Goal: Navigation & Orientation: Find specific page/section

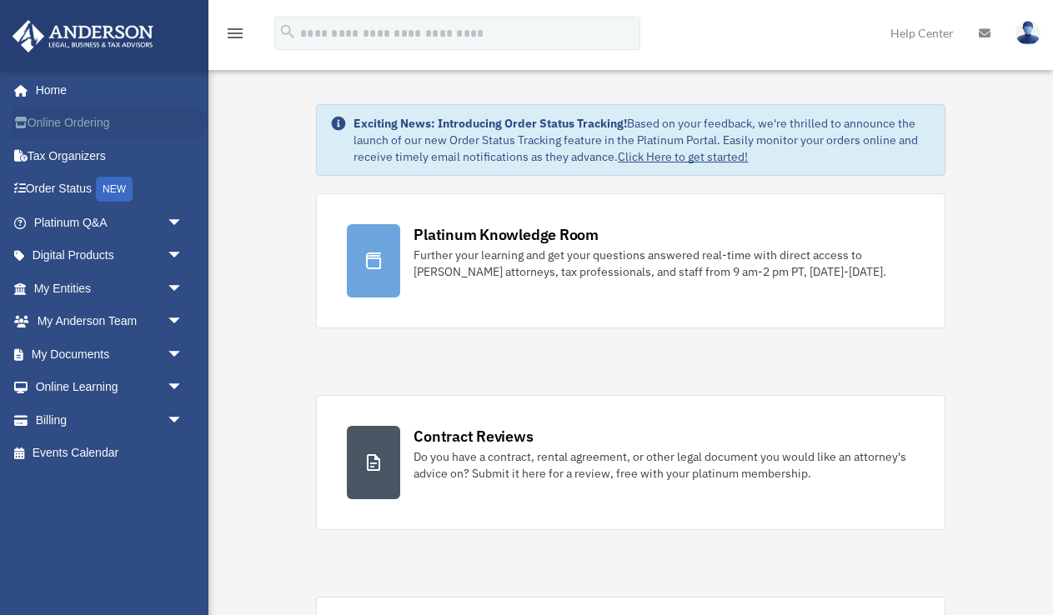
click at [76, 123] on link "Online Ordering" at bounding box center [110, 123] width 197 height 33
click at [178, 411] on span "arrow_drop_down" at bounding box center [183, 420] width 33 height 34
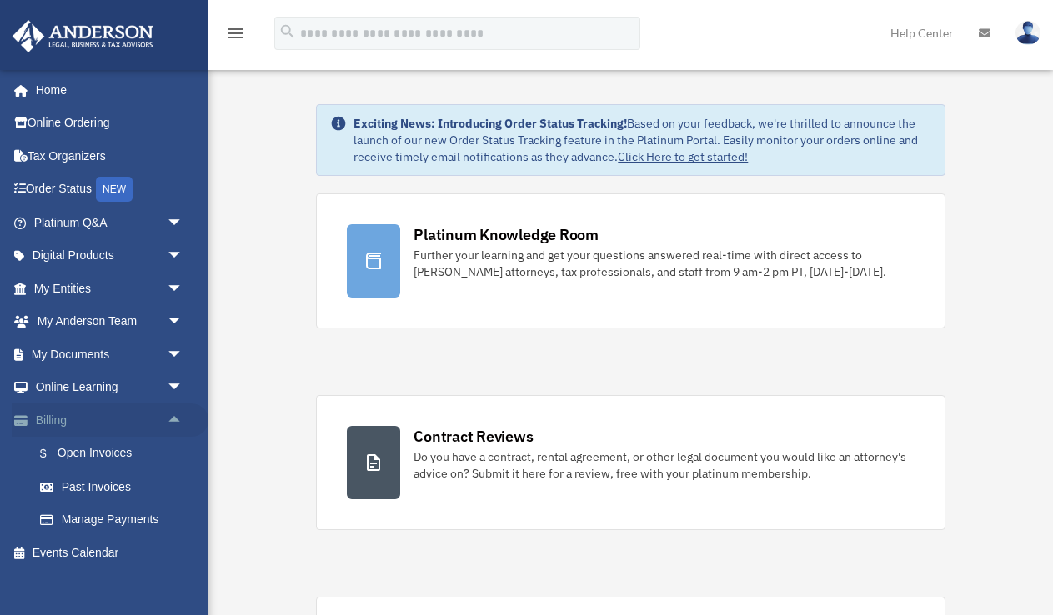
click at [173, 412] on span "arrow_drop_up" at bounding box center [183, 420] width 33 height 34
click at [172, 412] on span "arrow_drop_down" at bounding box center [183, 420] width 33 height 34
click at [115, 452] on link "$ Open Invoices" at bounding box center [115, 454] width 185 height 34
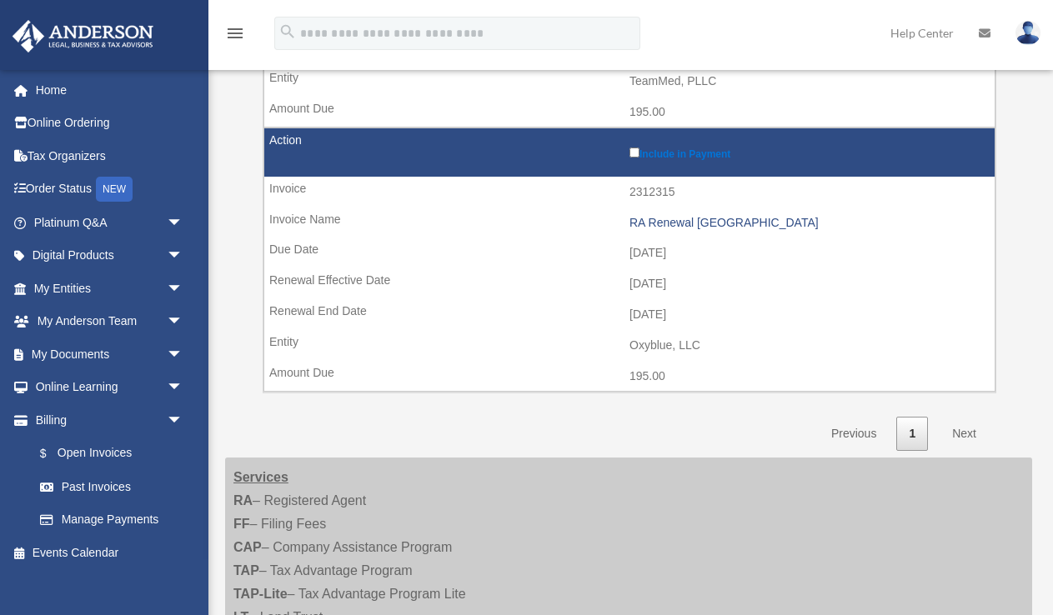
scroll to position [769, 0]
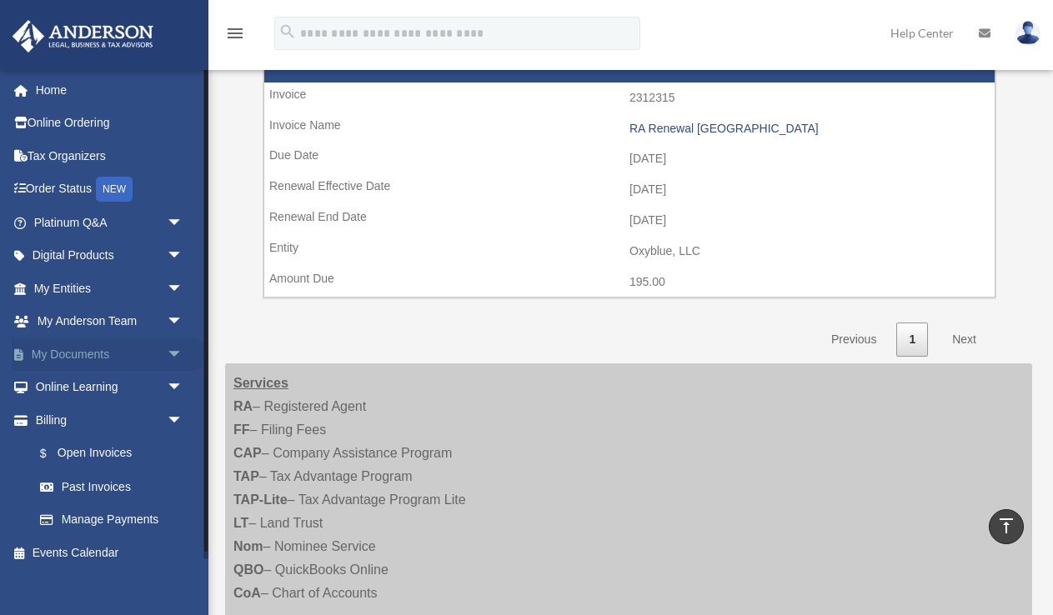
click at [110, 338] on link "My Documents arrow_drop_down" at bounding box center [110, 354] width 197 height 33
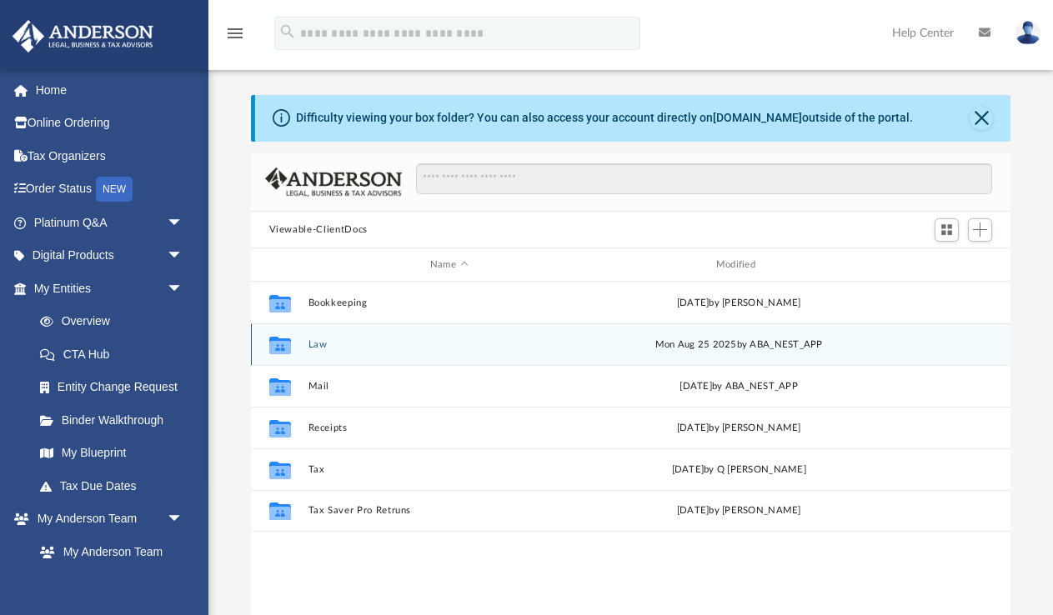
click at [310, 342] on button "Law" at bounding box center [449, 344] width 283 height 11
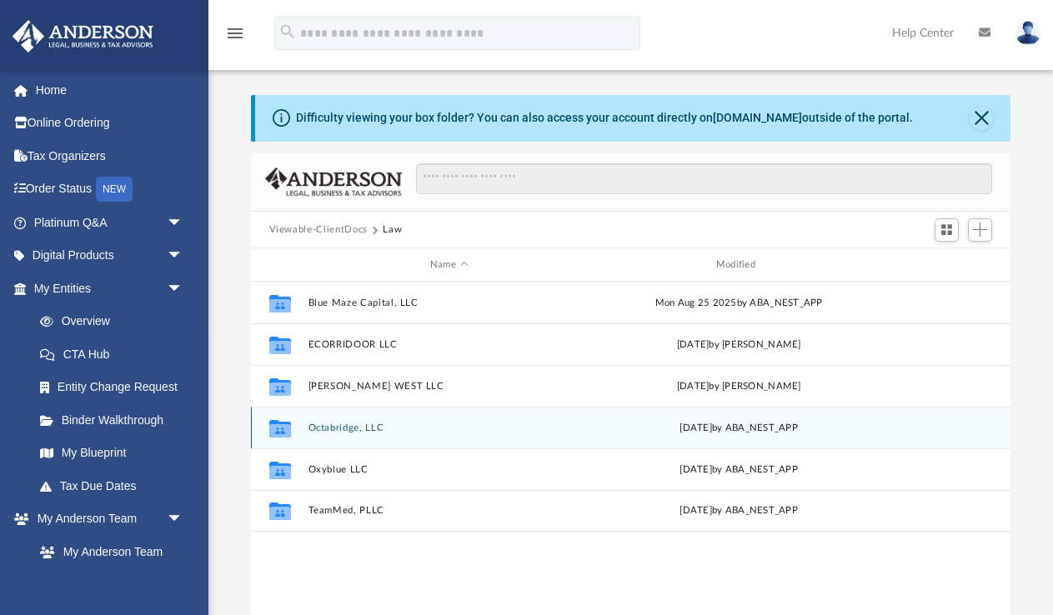
click at [334, 431] on button "Octabridge, LLC" at bounding box center [449, 428] width 283 height 11
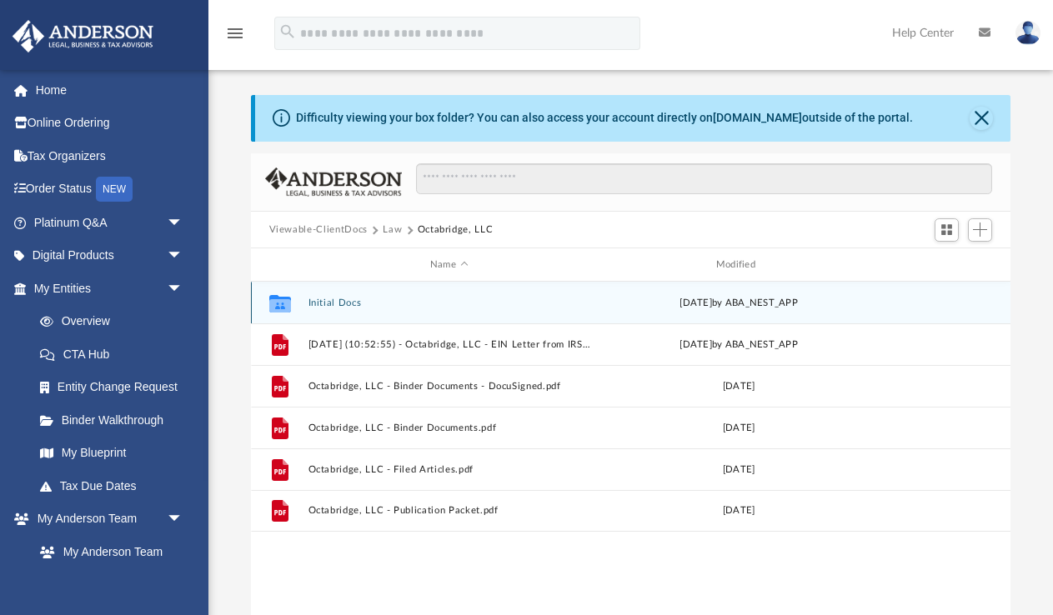
click at [277, 308] on icon "grid" at bounding box center [279, 304] width 22 height 18
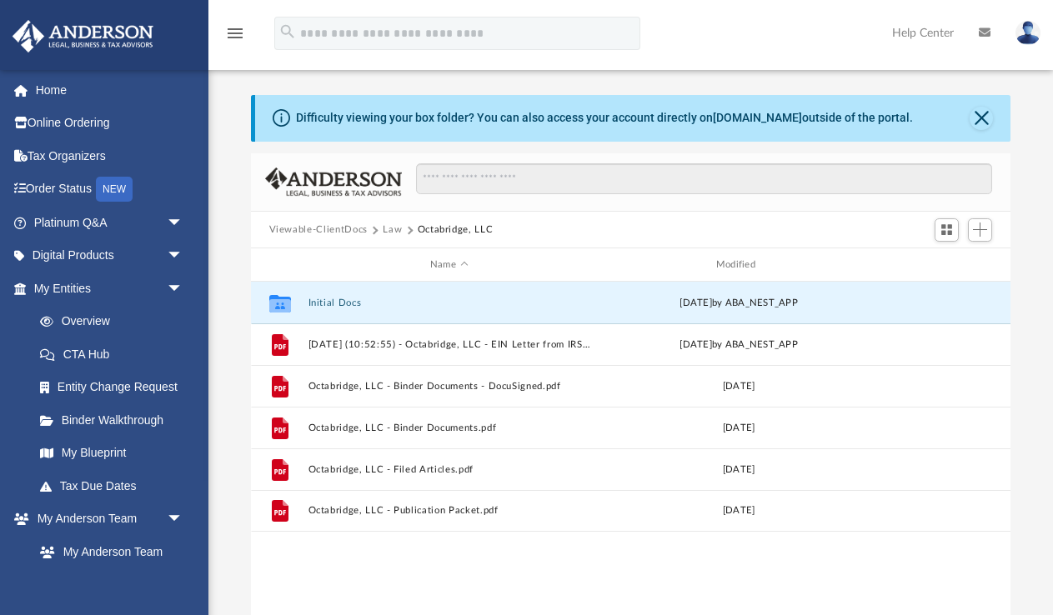
click at [394, 234] on button "Law" at bounding box center [392, 230] width 19 height 15
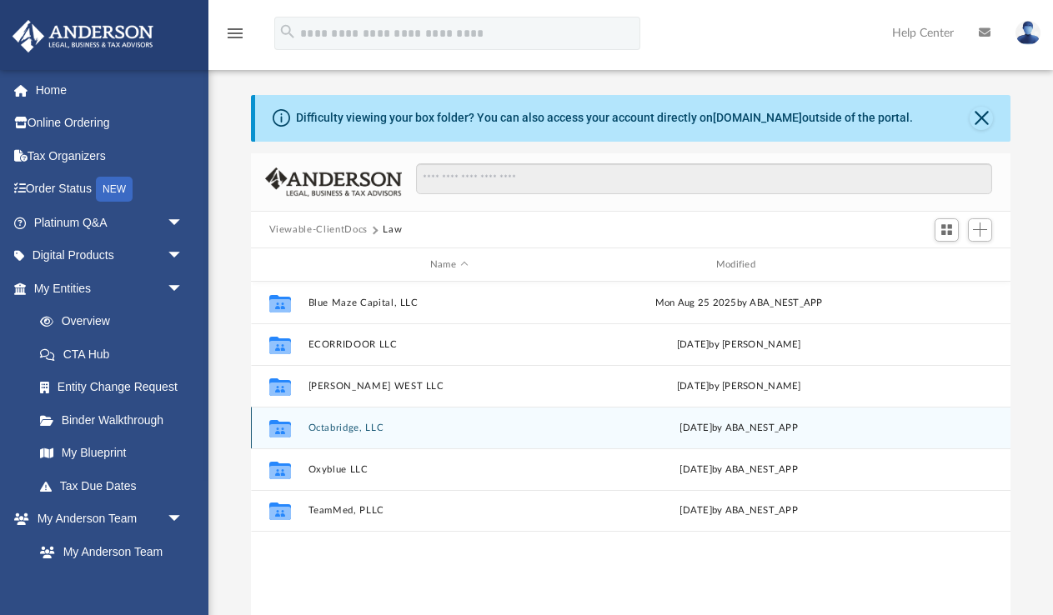
click at [343, 435] on div "Collaborated Folder Octabridge, LLC Wed Nov 20 2024 by ABA_NEST_APP" at bounding box center [631, 428] width 760 height 42
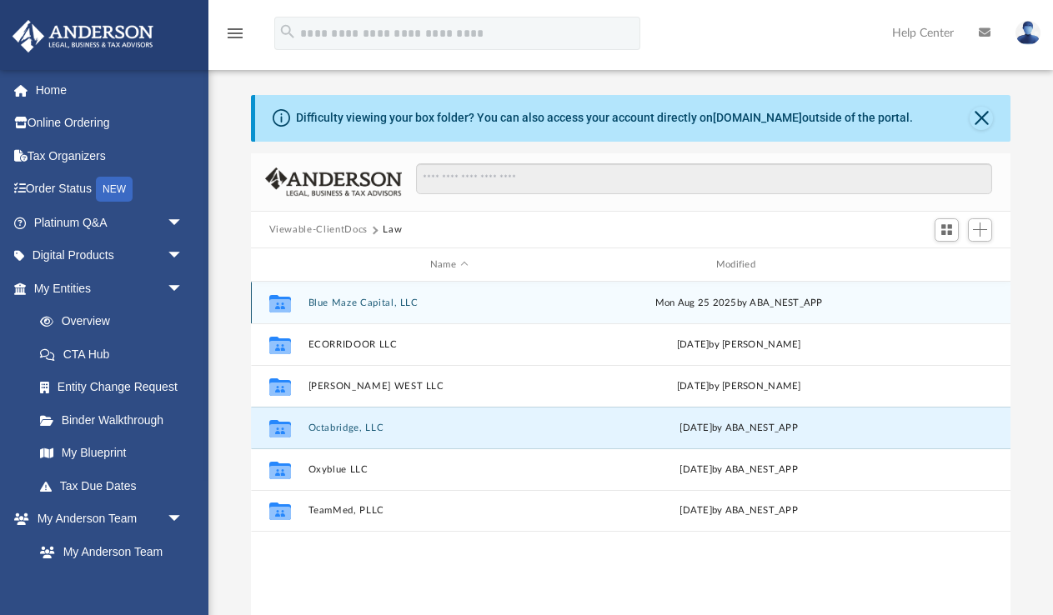
click at [368, 293] on div "Collaborated Folder Blue Maze Capital, LLC Mon Aug 25 2025 by ABA_NEST_APP" at bounding box center [631, 303] width 760 height 42
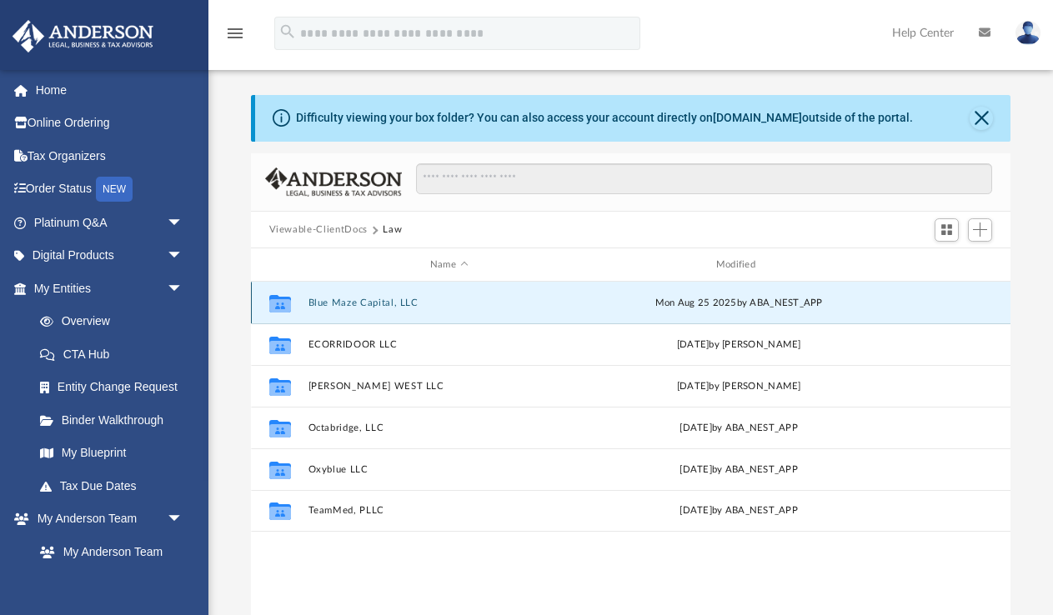
click at [365, 302] on button "Blue Maze Capital, LLC" at bounding box center [449, 303] width 283 height 11
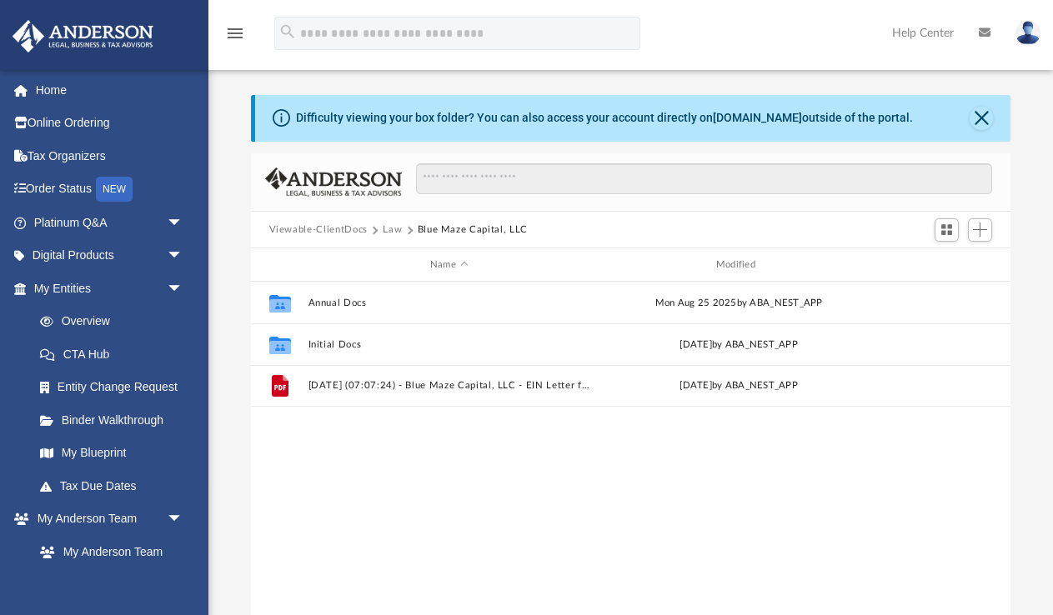
click at [393, 228] on button "Law" at bounding box center [392, 230] width 19 height 15
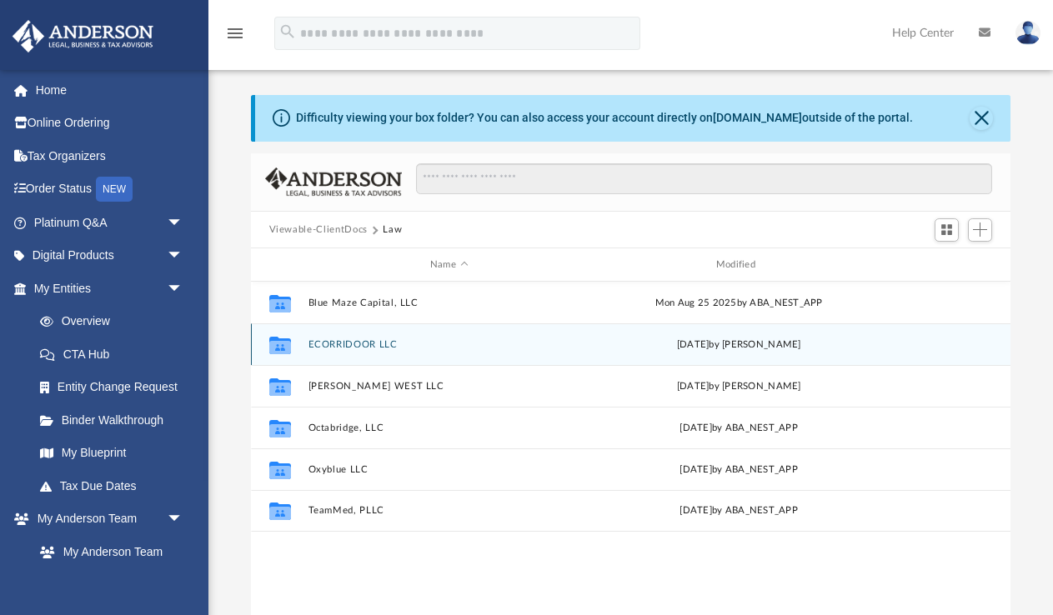
click at [330, 343] on button "ECORRIDOOR LLC" at bounding box center [449, 344] width 283 height 11
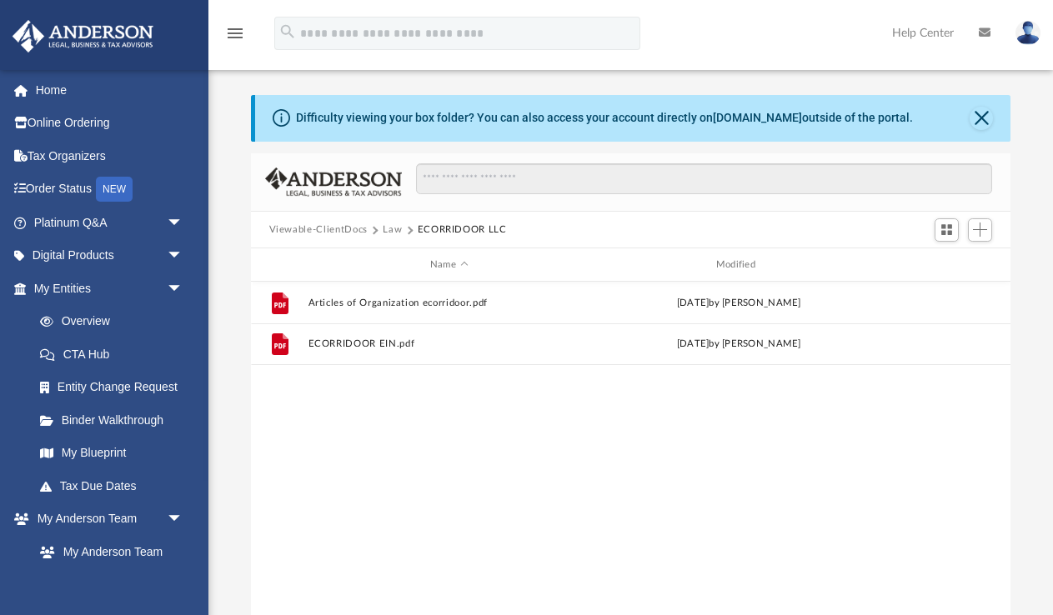
click at [391, 227] on button "Law" at bounding box center [392, 230] width 19 height 15
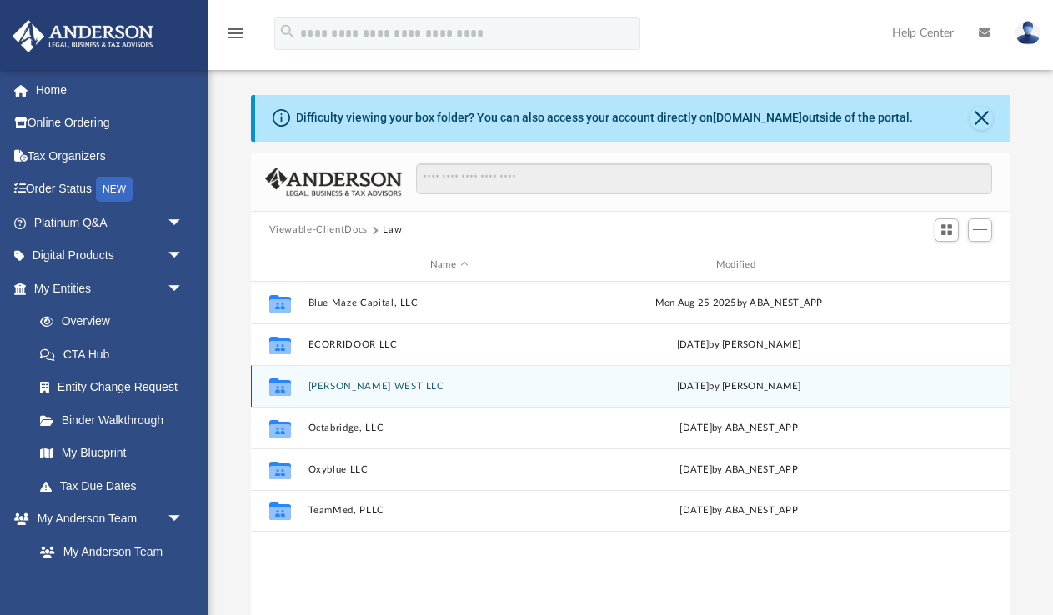
click at [361, 388] on button "ELLINGTON WEST LLC" at bounding box center [449, 386] width 283 height 11
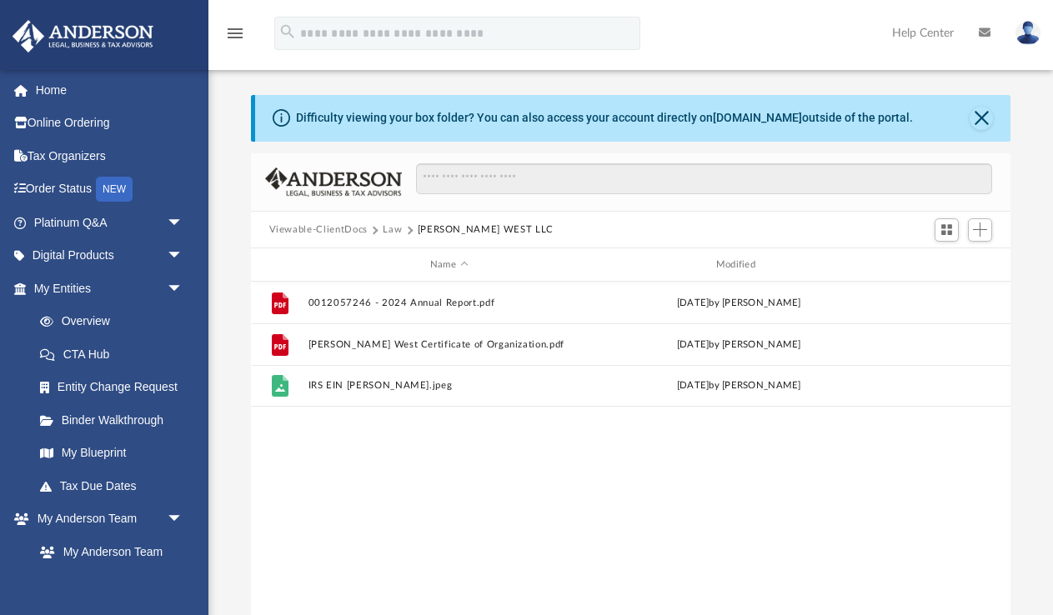
click at [394, 233] on button "Law" at bounding box center [392, 230] width 19 height 15
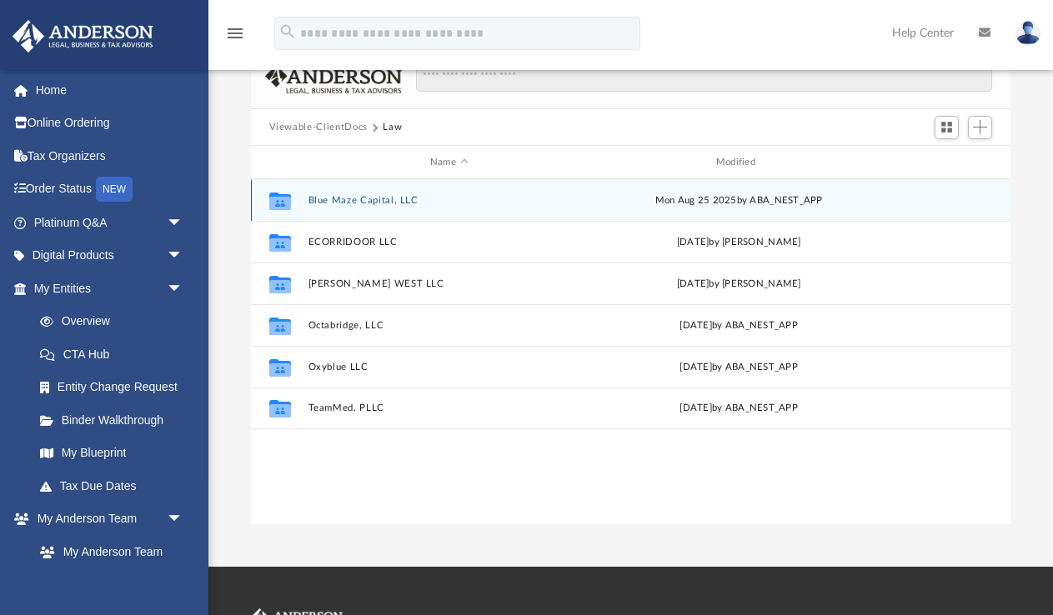
scroll to position [103, 0]
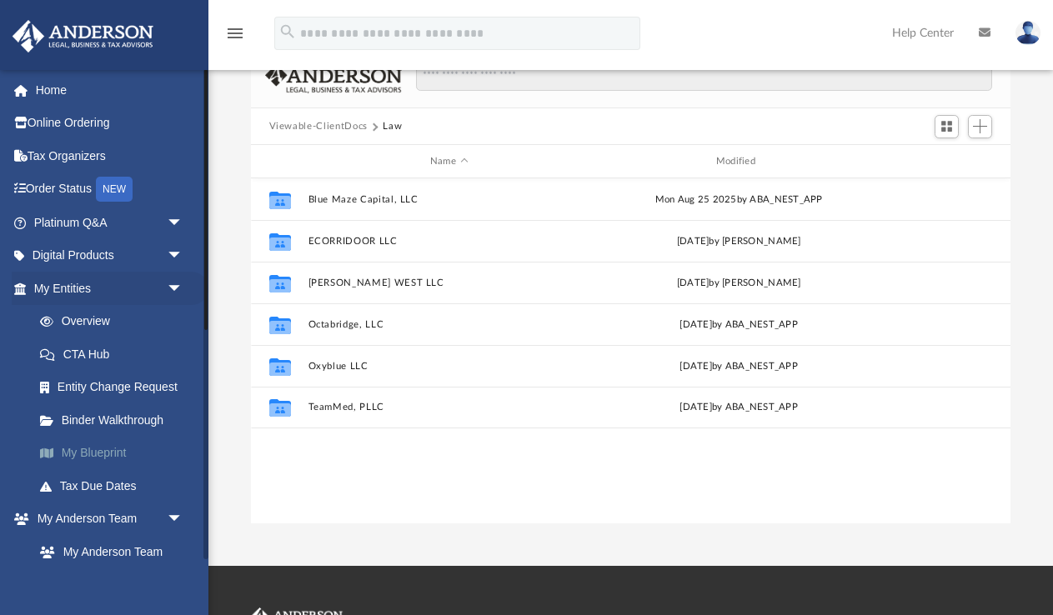
click at [109, 443] on link "My Blueprint" at bounding box center [115, 453] width 185 height 33
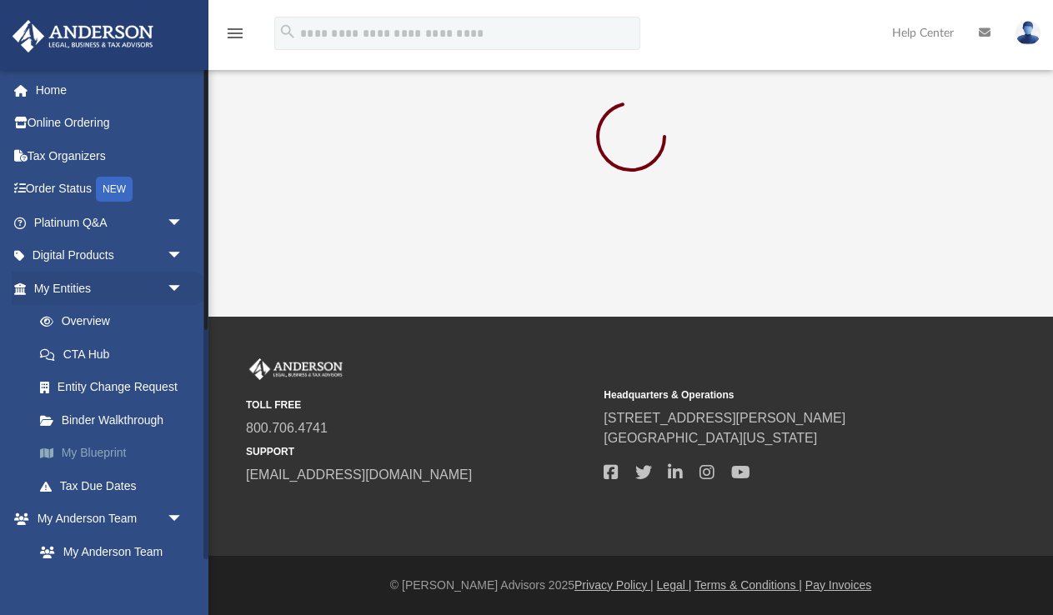
click at [114, 452] on link "My Blueprint" at bounding box center [115, 453] width 185 height 33
click at [102, 443] on link "My Blueprint" at bounding box center [115, 453] width 185 height 33
click at [107, 323] on link "Overview" at bounding box center [115, 321] width 185 height 33
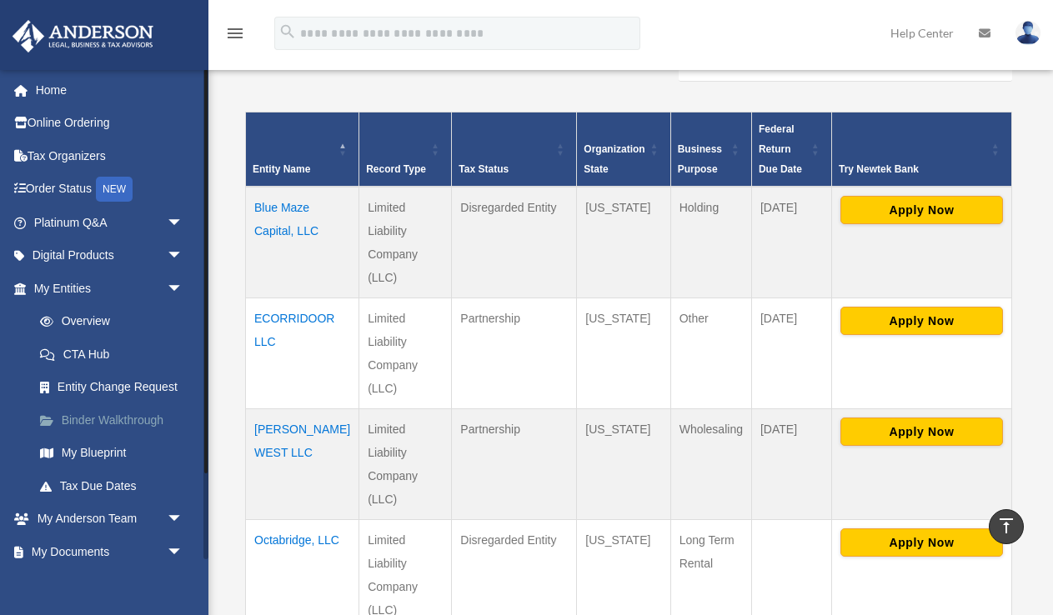
scroll to position [318, 0]
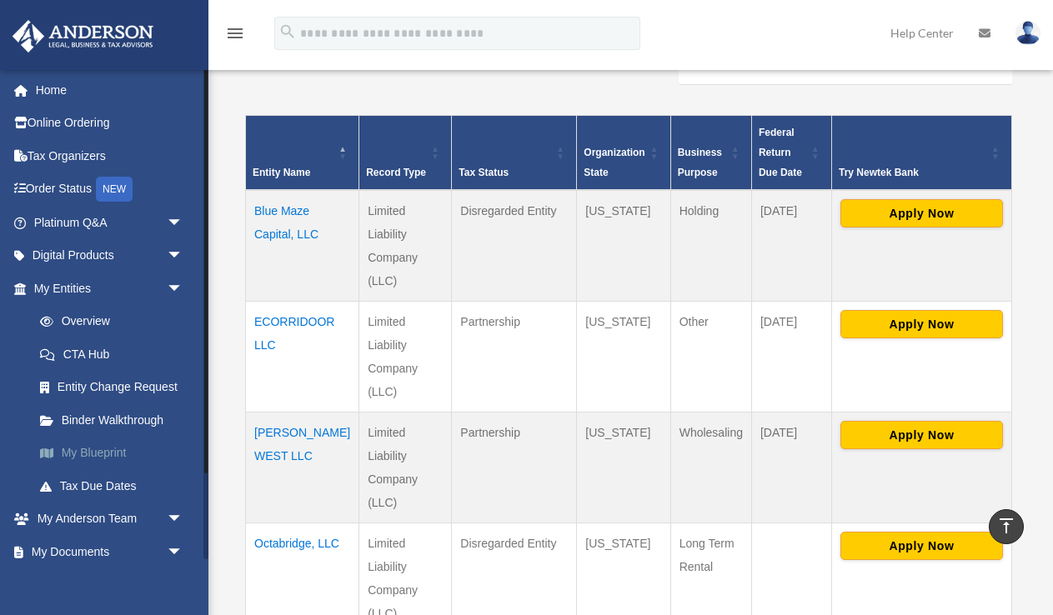
click at [113, 443] on link "My Blueprint" at bounding box center [115, 453] width 185 height 33
